Goal: Task Accomplishment & Management: Manage account settings

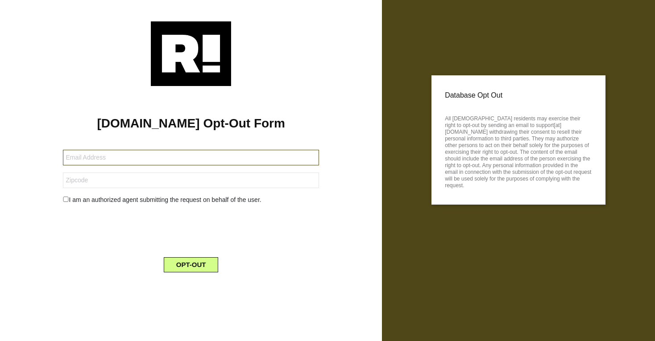
click at [142, 156] on input "text" at bounding box center [191, 158] width 256 height 16
type input "[EMAIL_ADDRESS][DOMAIN_NAME]"
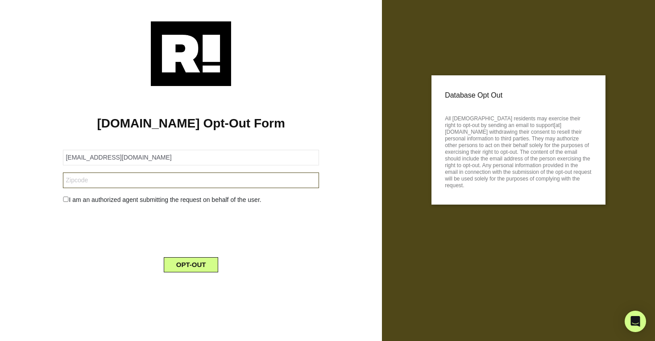
click at [110, 186] on input "text" at bounding box center [191, 181] width 256 height 16
type input "44129"
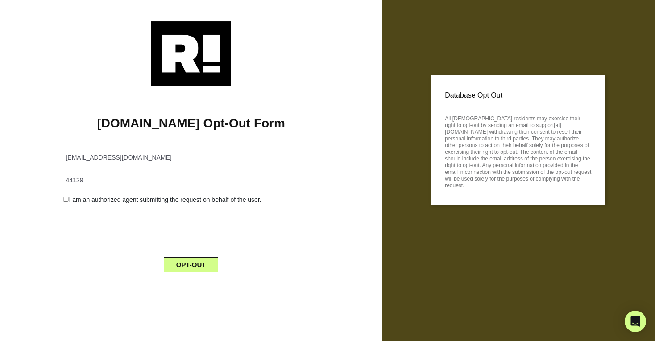
click at [67, 200] on input "checkbox" at bounding box center [66, 199] width 6 height 5
checkbox input "true"
click at [196, 287] on button "OPT-OUT" at bounding box center [191, 287] width 55 height 15
